Goal: Transaction & Acquisition: Purchase product/service

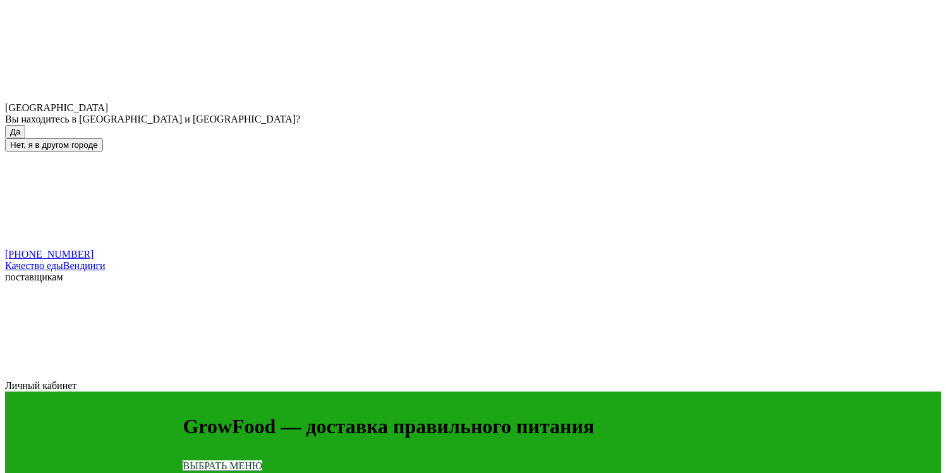
click at [25, 125] on button "Да" at bounding box center [15, 131] width 20 height 13
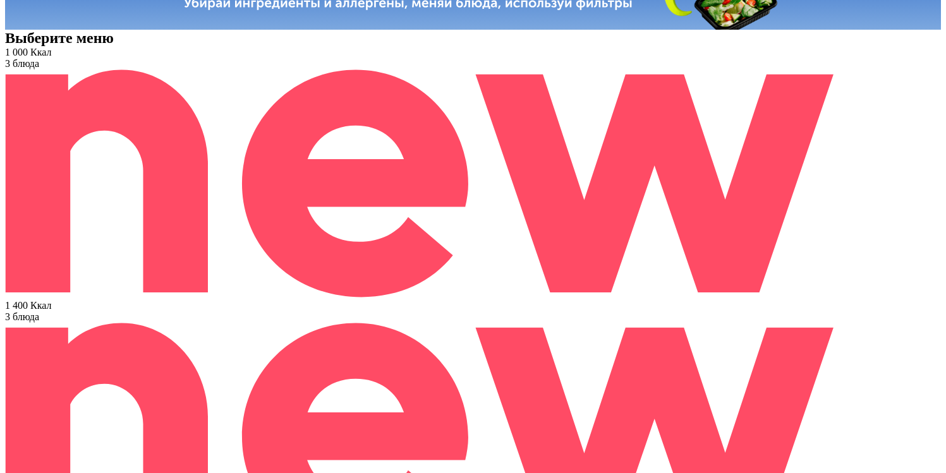
scroll to position [520, 0]
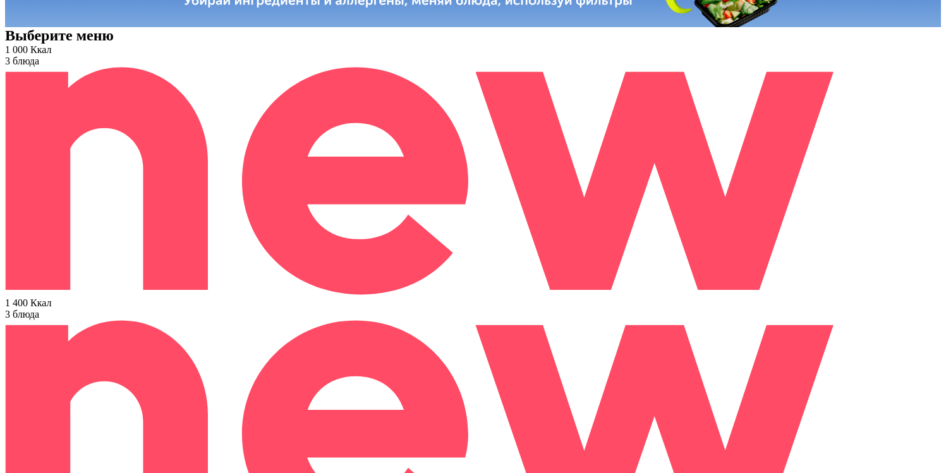
click at [427, 298] on div "1 400 Ккал" at bounding box center [473, 303] width 936 height 11
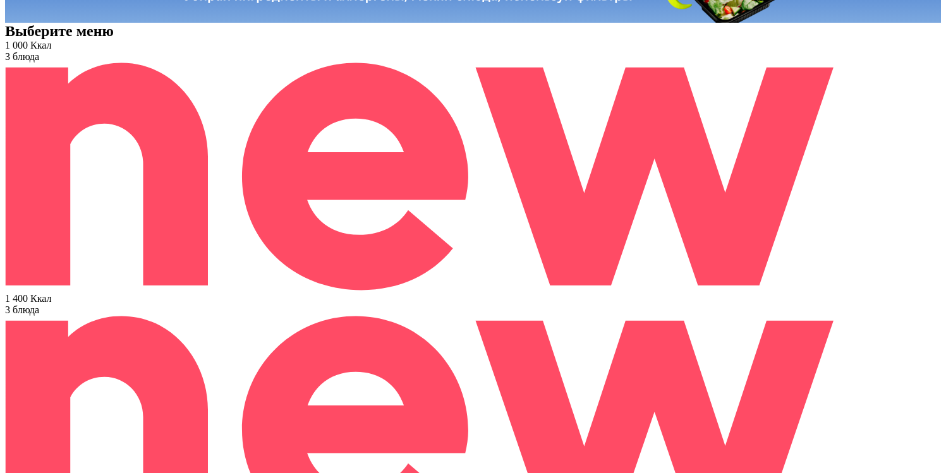
scroll to position [528, 0]
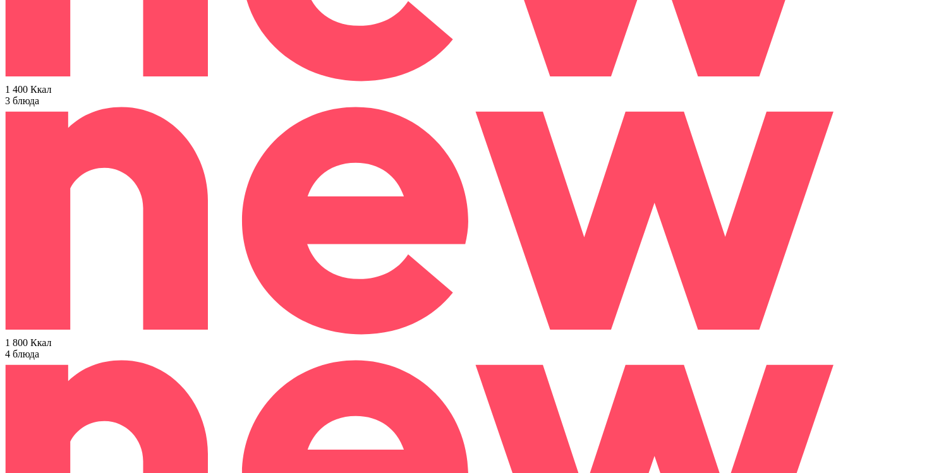
scroll to position [740, 0]
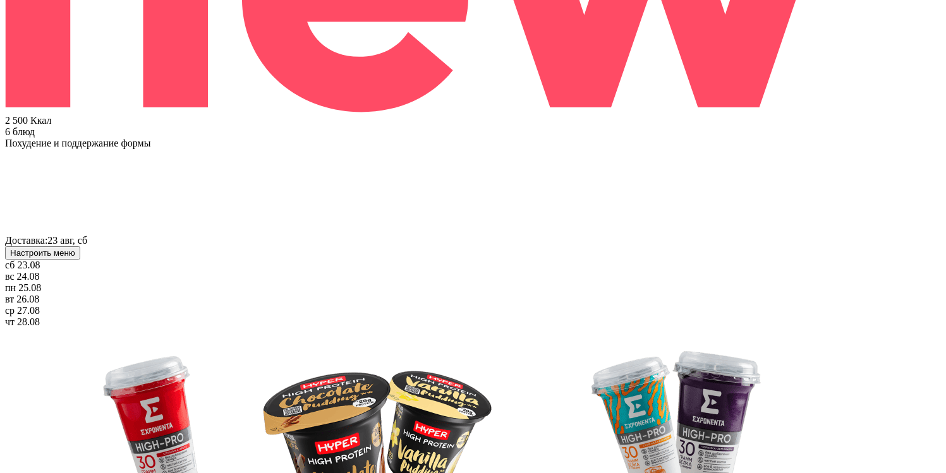
scroll to position [1101, 0]
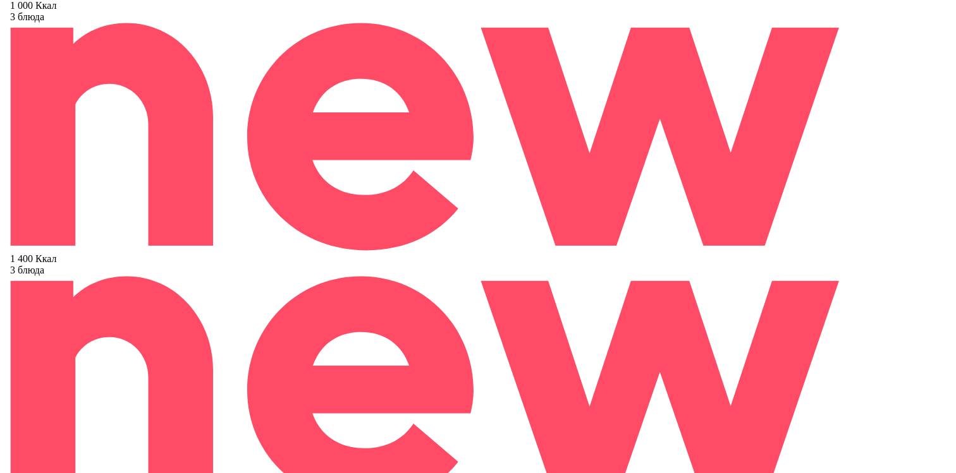
scroll to position [564, 0]
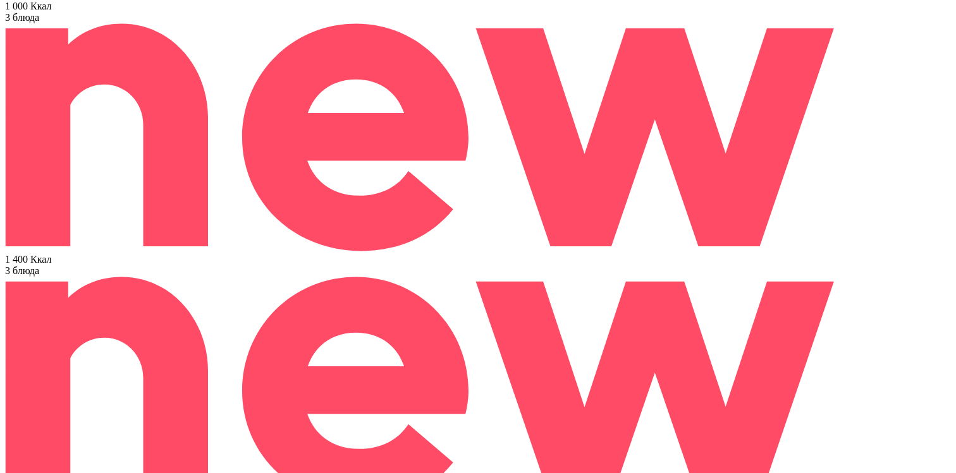
scroll to position [137, 0]
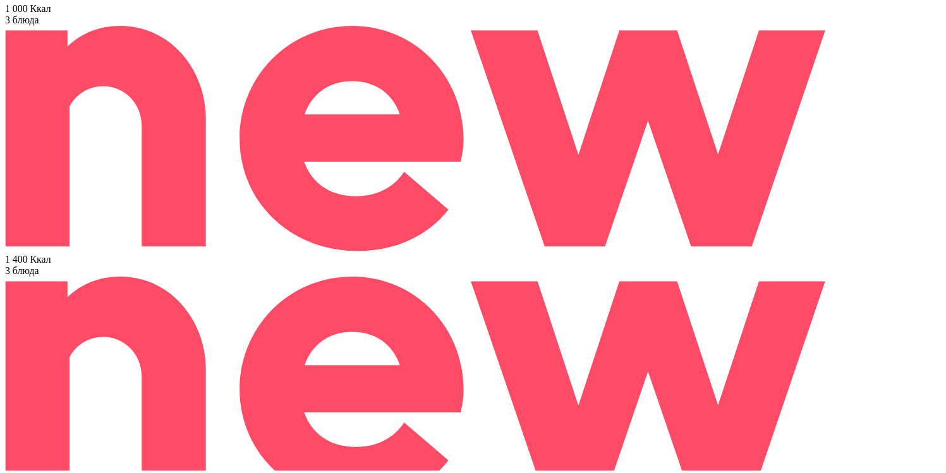
scroll to position [269, 0]
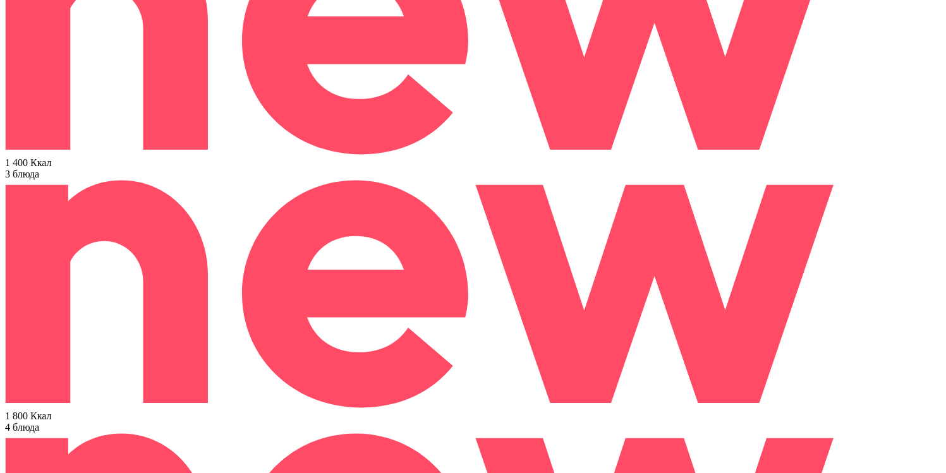
scroll to position [665, 0]
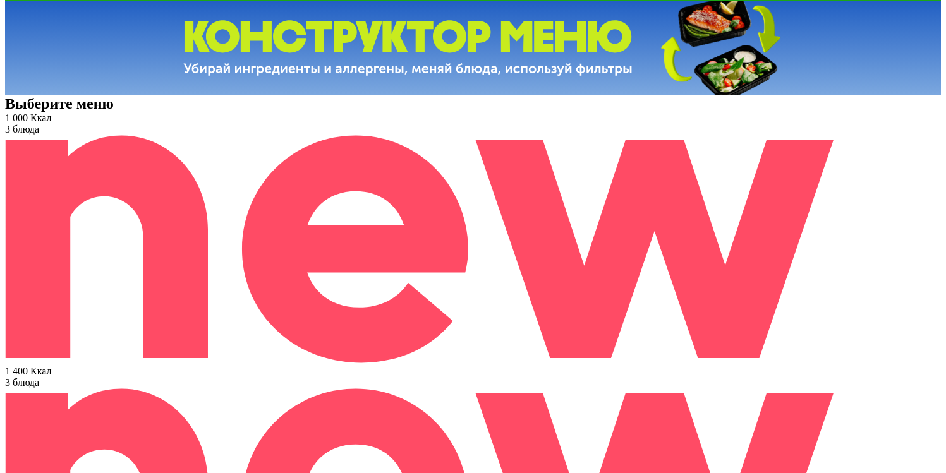
scroll to position [456, 0]
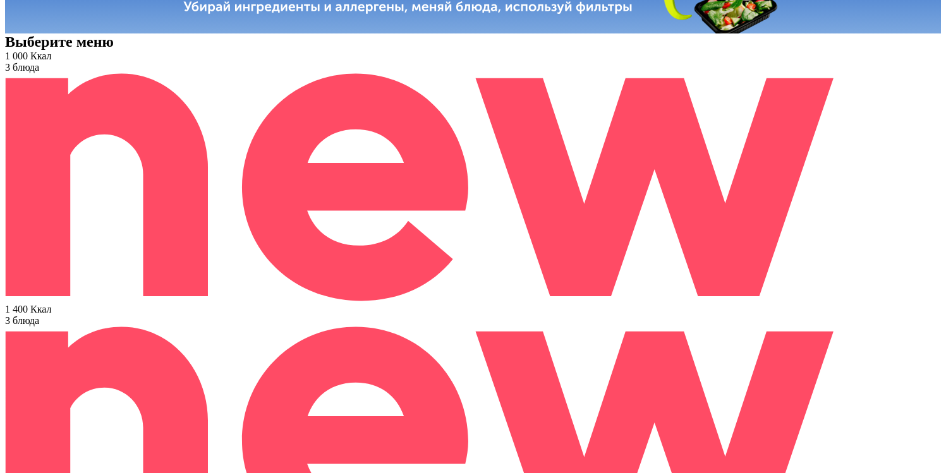
scroll to position [432, 0]
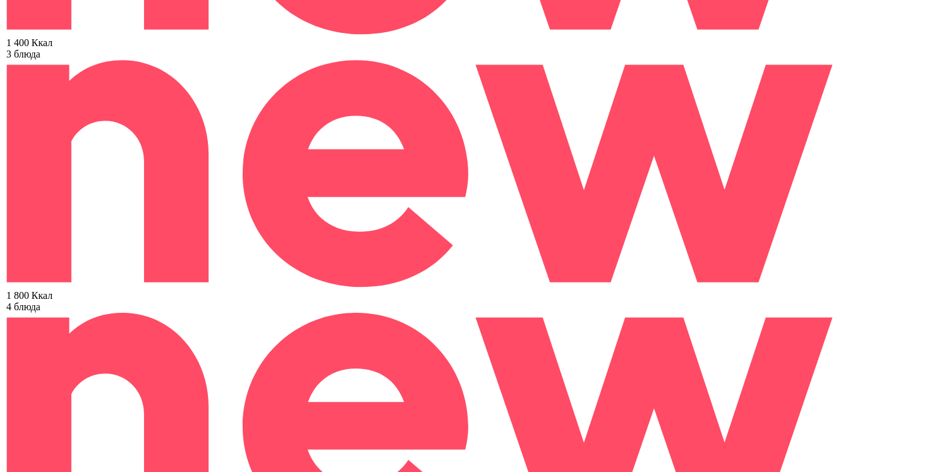
scroll to position [770, 0]
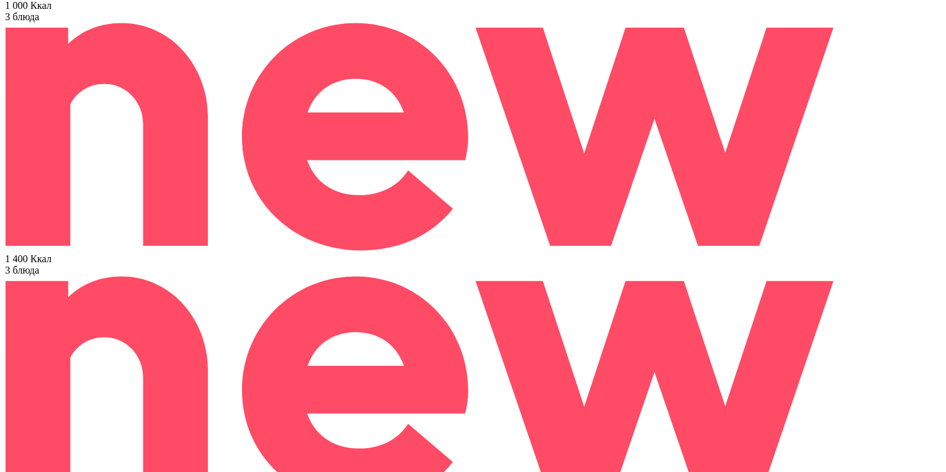
scroll to position [556, 0]
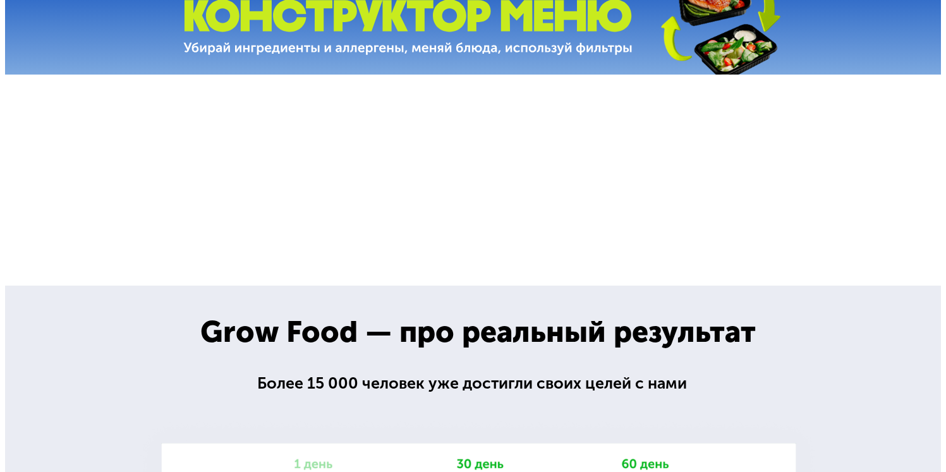
scroll to position [472, 0]
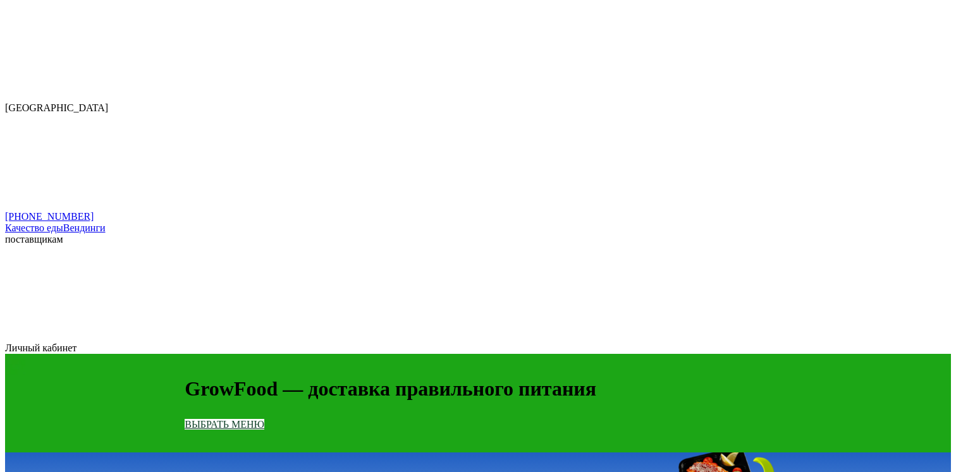
scroll to position [0, 0]
type input "**********"
type input "****"
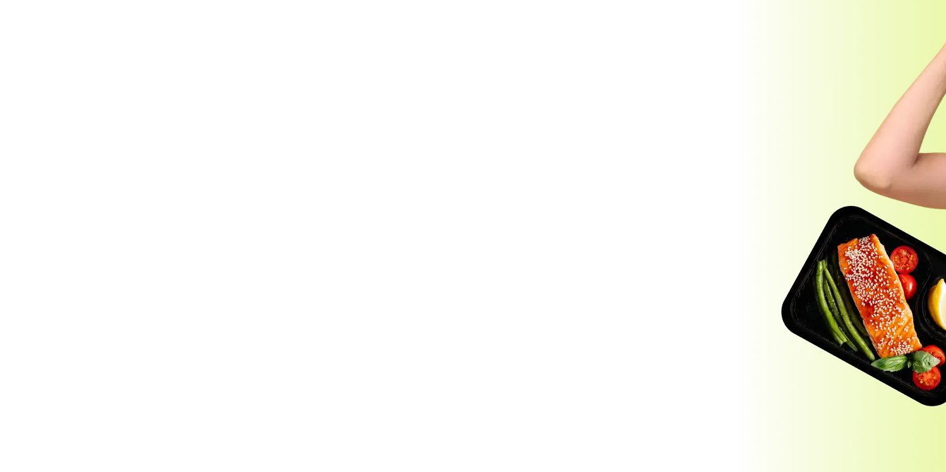
scroll to position [748, 0]
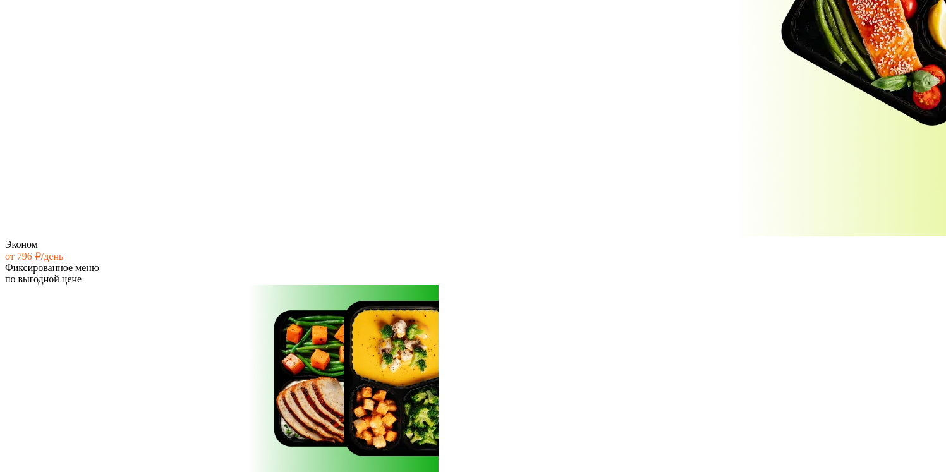
scroll to position [1096, 0]
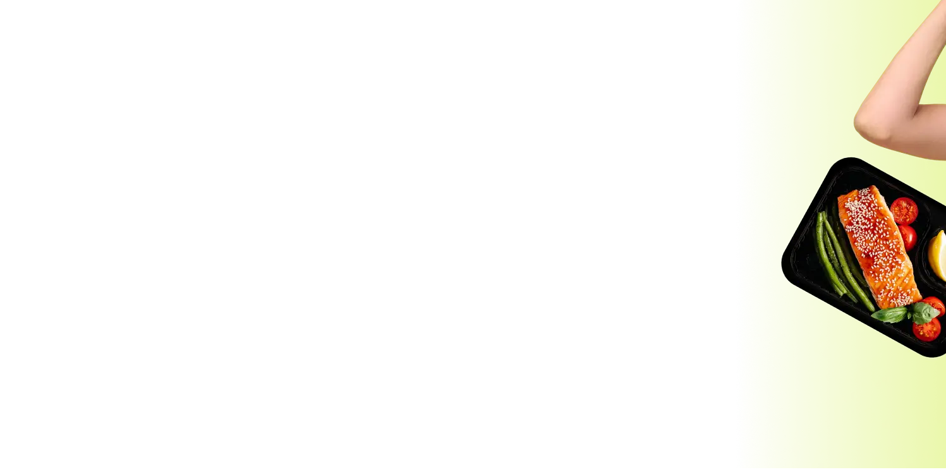
scroll to position [681, 0]
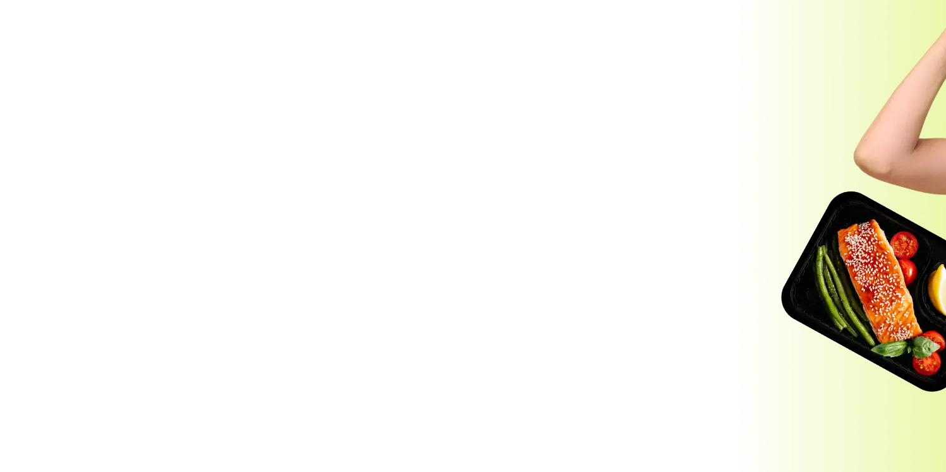
scroll to position [487, 0]
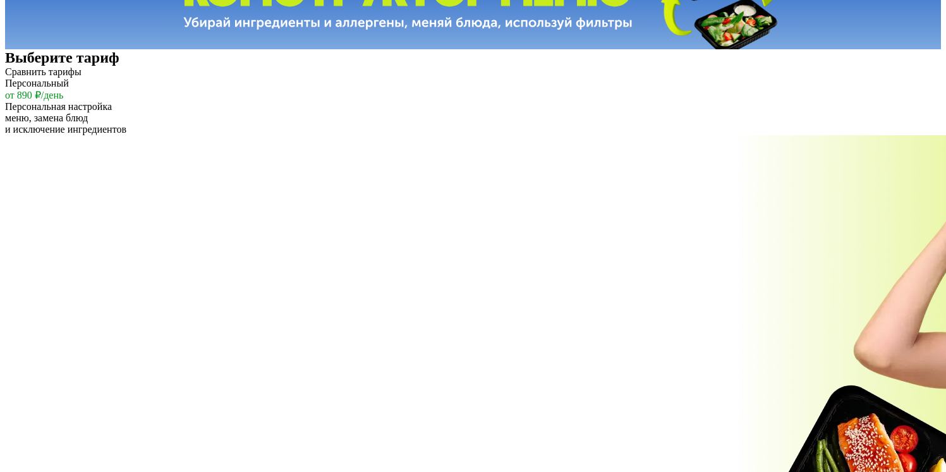
click at [379, 193] on img at bounding box center [655, 415] width 1301 height 561
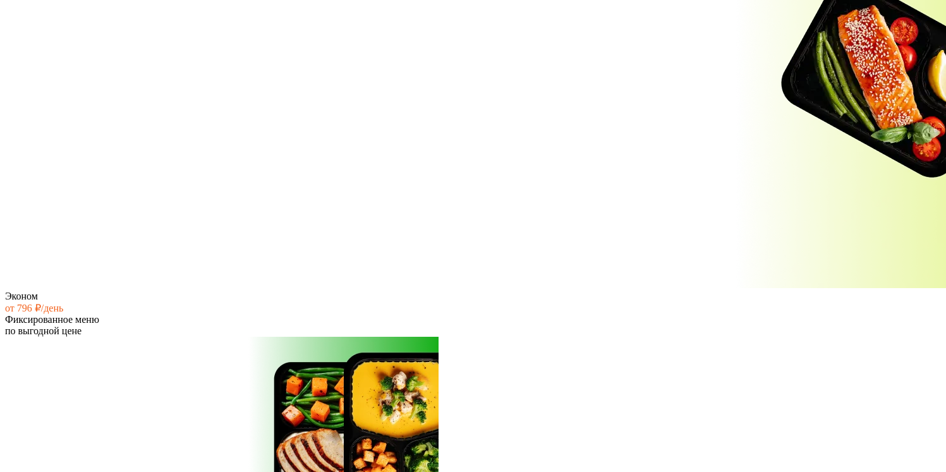
scroll to position [892, 0]
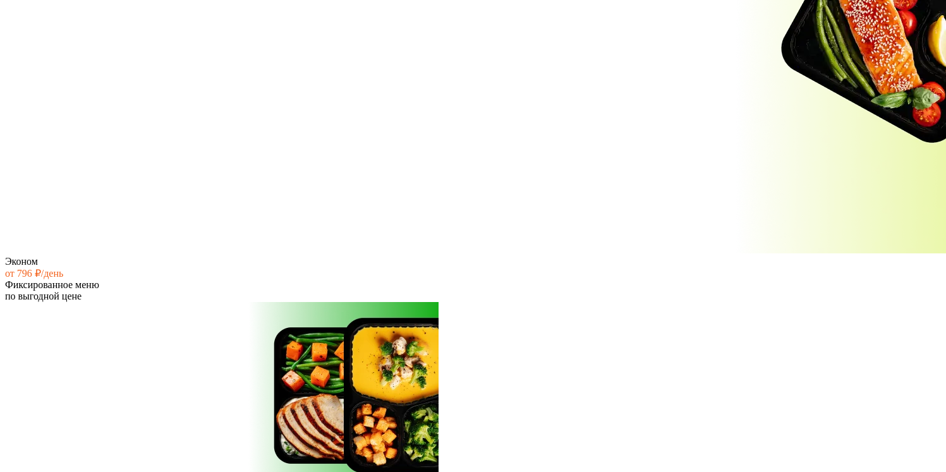
scroll to position [1120, 0]
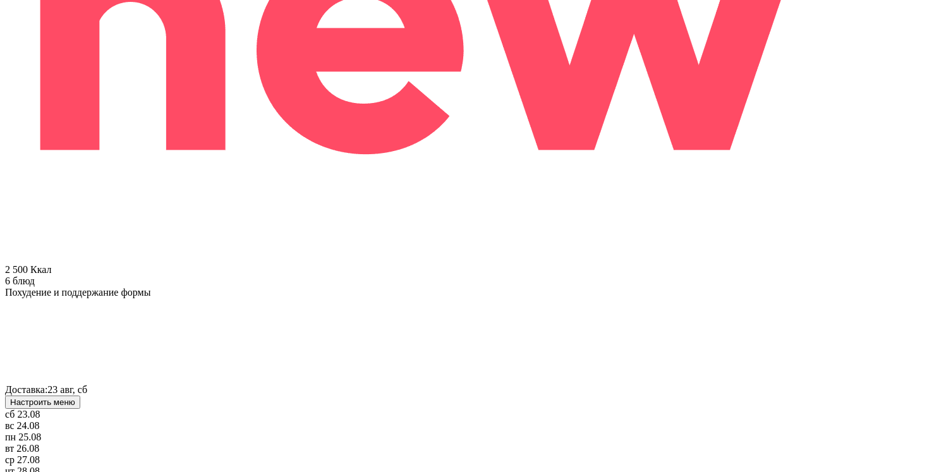
scroll to position [1744, 0]
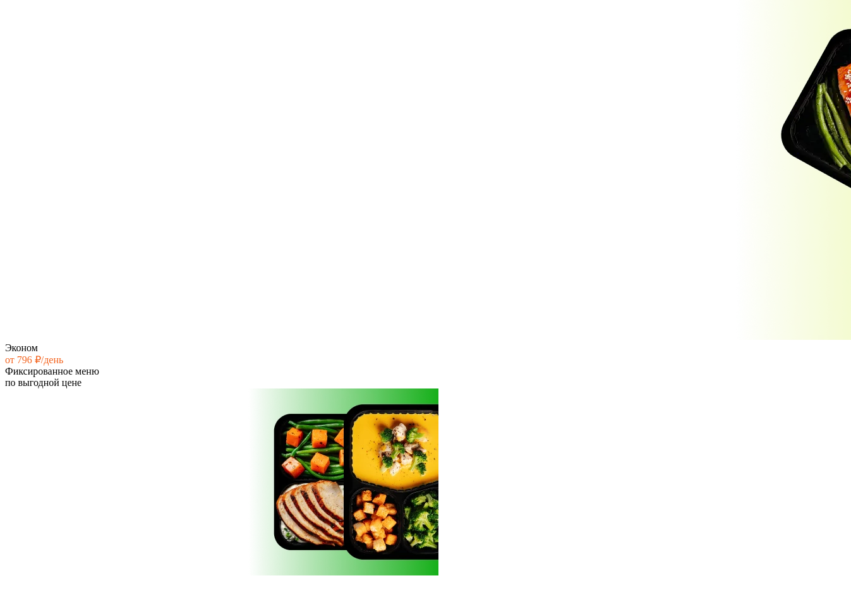
scroll to position [849, 0]
